Goal: Find specific page/section: Find specific page/section

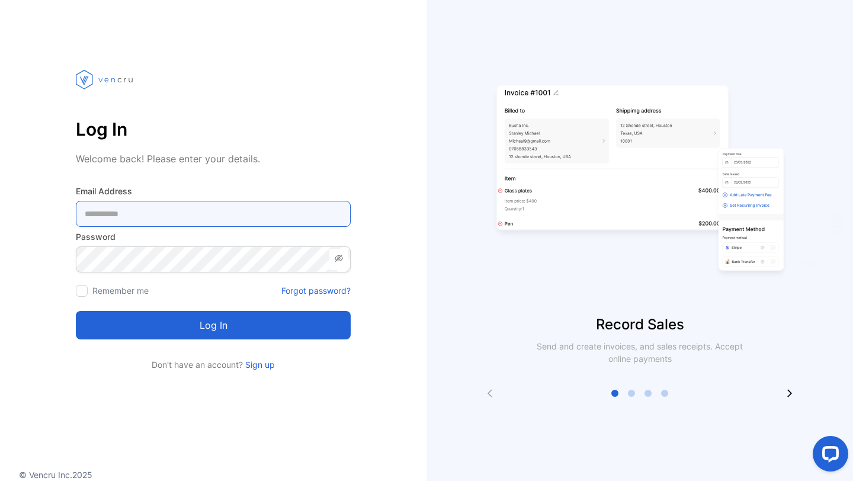
type Address-inputemail "**********"
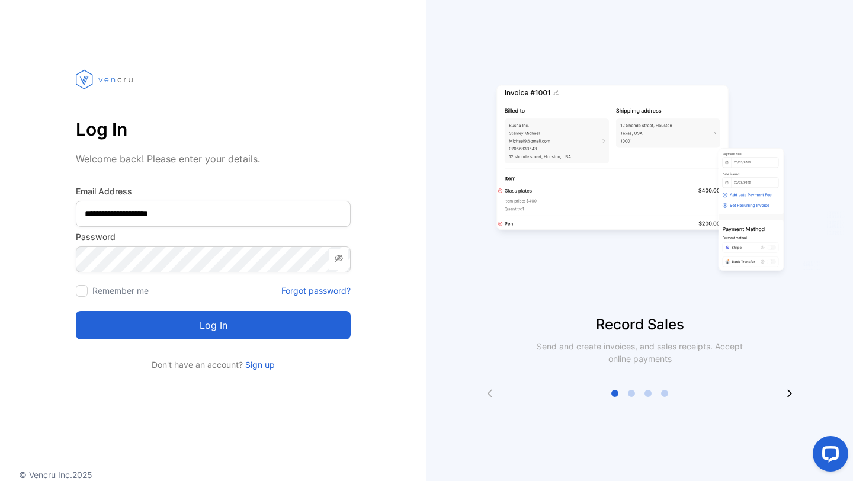
click at [205, 320] on button "Log in" at bounding box center [213, 325] width 275 height 28
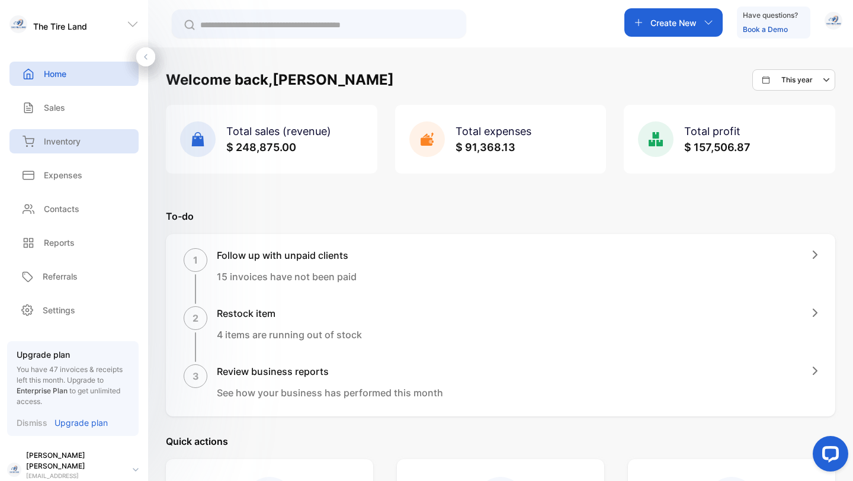
click at [64, 142] on p "Inventory" at bounding box center [62, 141] width 37 height 12
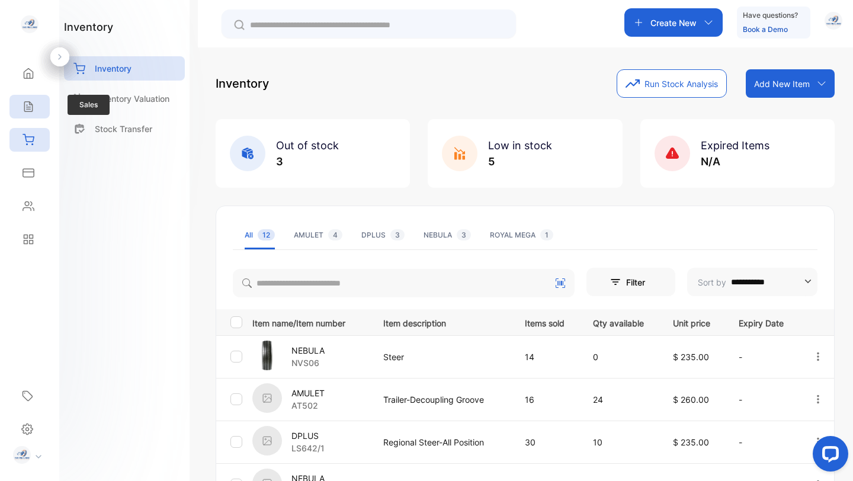
click at [28, 108] on icon at bounding box center [29, 107] width 12 height 12
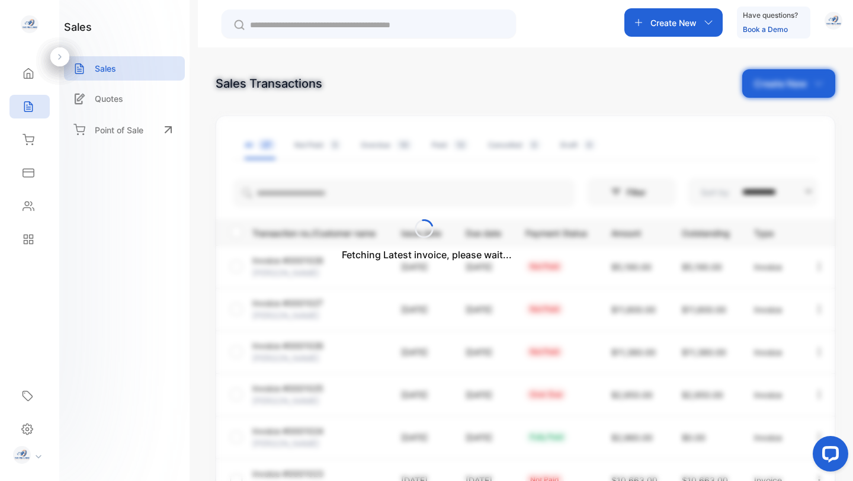
drag, startPoint x: 852, startPoint y: 194, endPoint x: 846, endPoint y: 354, distance: 159.5
click at [846, 353] on div "**********" at bounding box center [525, 287] width 655 height 481
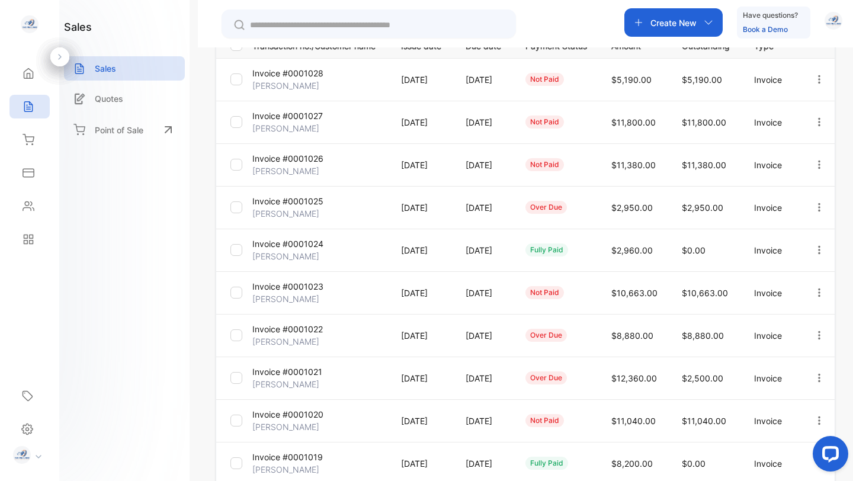
scroll to position [233, 0]
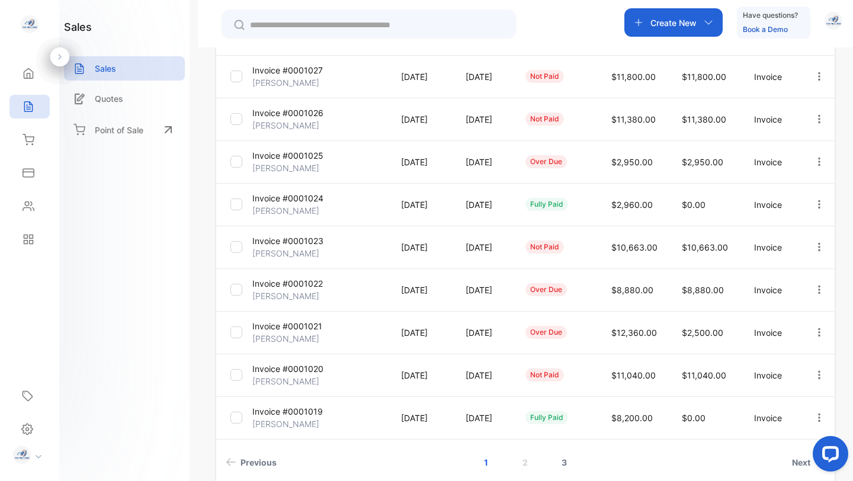
click at [565, 461] on link "3" at bounding box center [564, 462] width 34 height 22
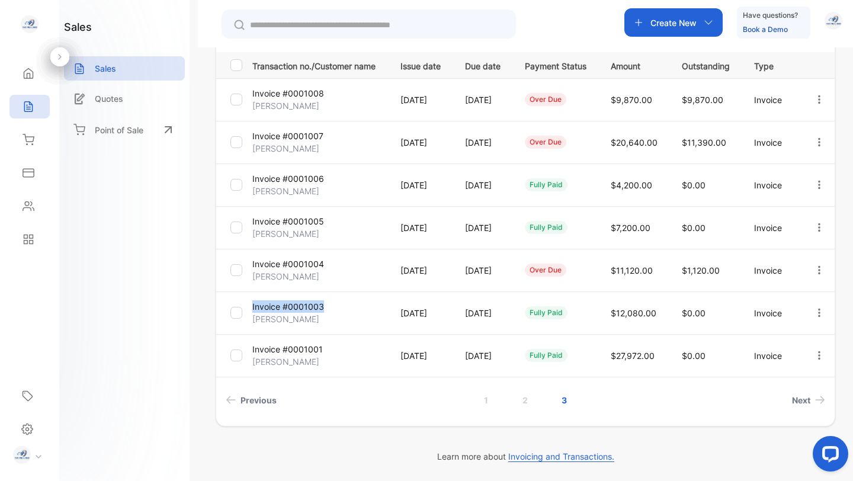
drag, startPoint x: 327, startPoint y: 304, endPoint x: 252, endPoint y: 307, distance: 74.7
click at [252, 307] on td "Invoice #0001003 [PERSON_NAME]" at bounding box center [317, 312] width 139 height 43
copy p "Invoice #0001003"
